Goal: Transaction & Acquisition: Purchase product/service

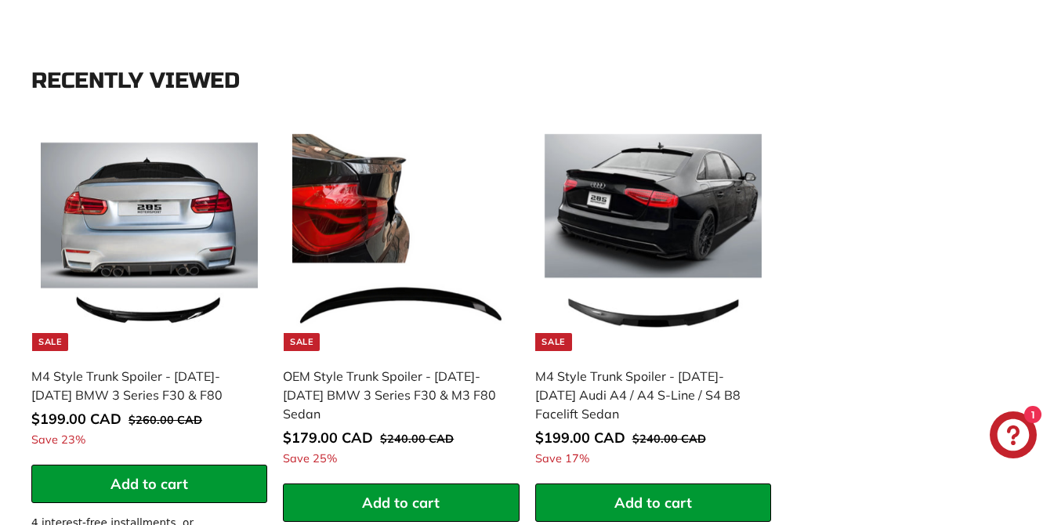
scroll to position [627, 0]
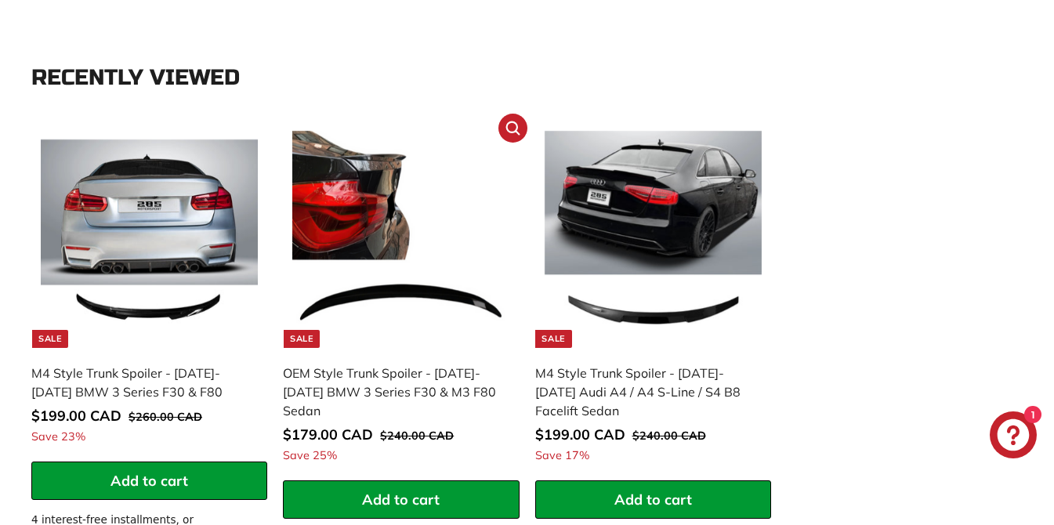
click at [405, 490] on span "Add to cart" at bounding box center [401, 499] width 78 height 18
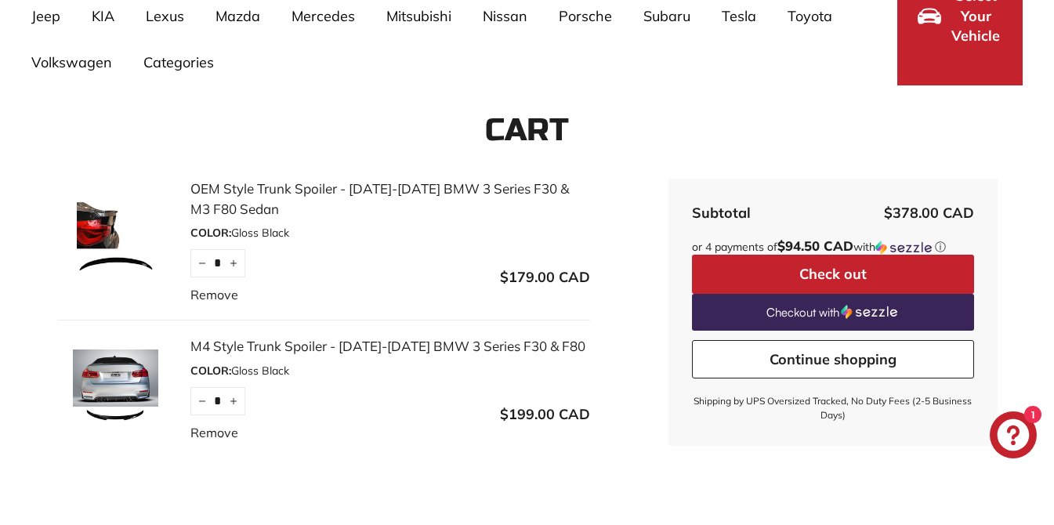
scroll to position [219, 0]
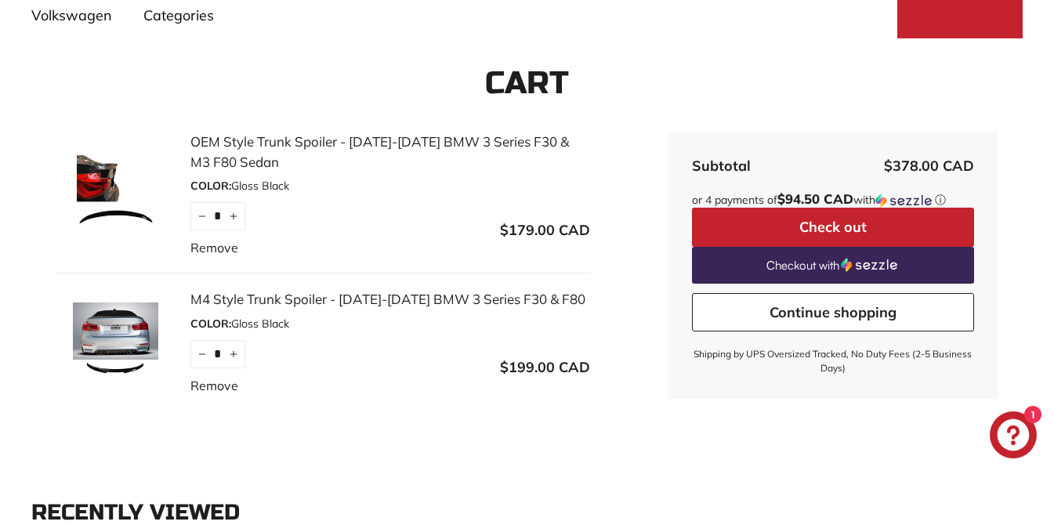
click at [219, 389] on link "Remove" at bounding box center [214, 385] width 48 height 19
